Goal: Navigation & Orientation: Find specific page/section

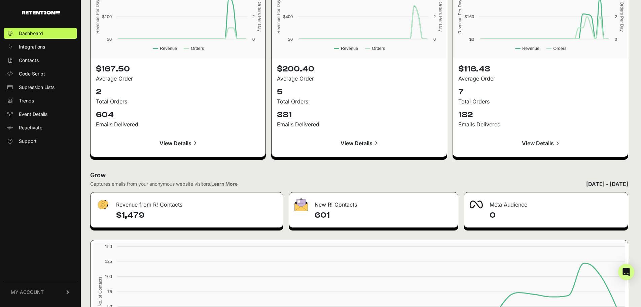
scroll to position [706, 0]
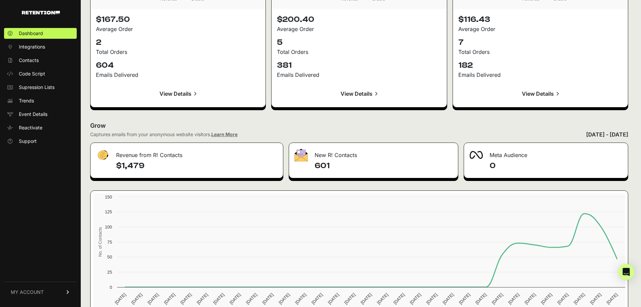
click at [368, 129] on h2 "Grow" at bounding box center [359, 125] width 538 height 9
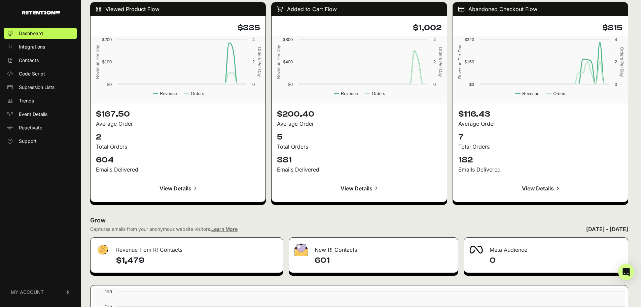
scroll to position [605, 0]
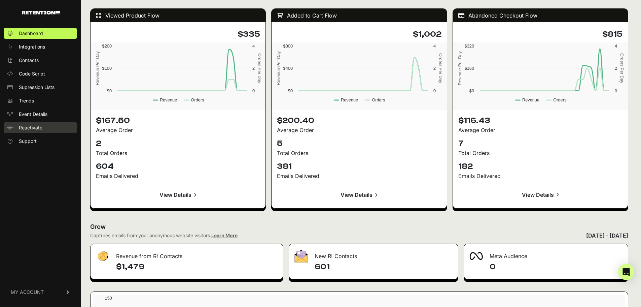
click at [32, 128] on span "Reactivate" at bounding box center [31, 127] width 24 height 7
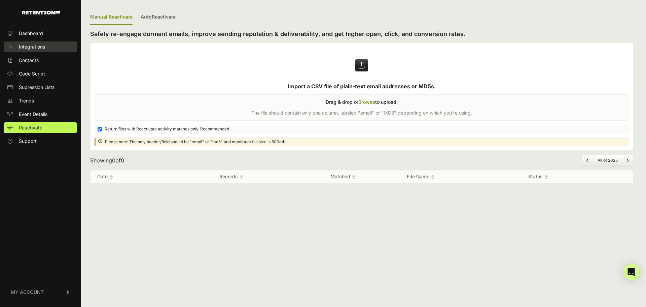
click at [37, 48] on span "Integrations" at bounding box center [32, 46] width 26 height 7
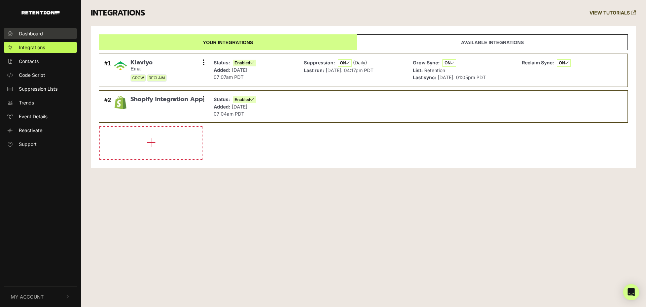
click at [37, 33] on span "Dashboard" at bounding box center [31, 33] width 24 height 7
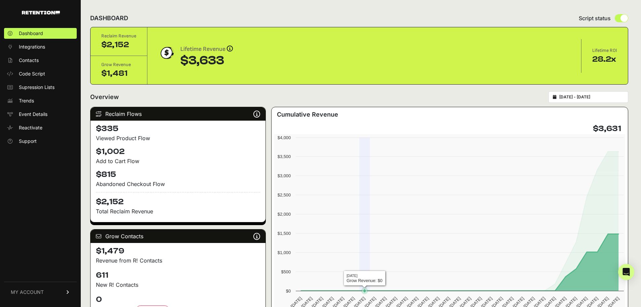
scroll to position [34, 0]
